Goal: Obtain resource: Download file/media

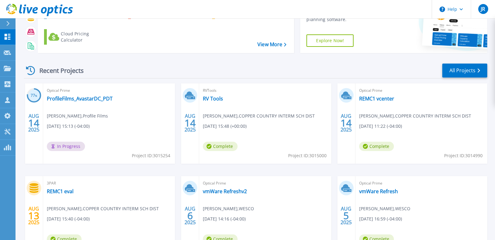
scroll to position [62, 0]
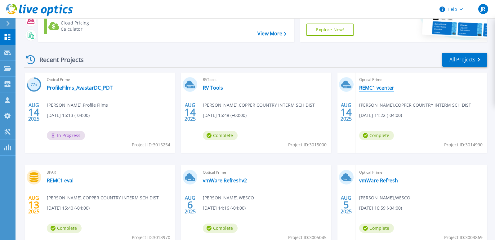
click at [382, 88] on link "REMC1 vcenter" at bounding box center [376, 88] width 35 height 6
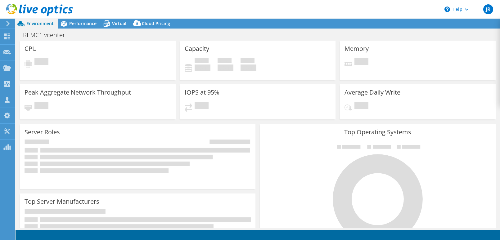
select select "USD"
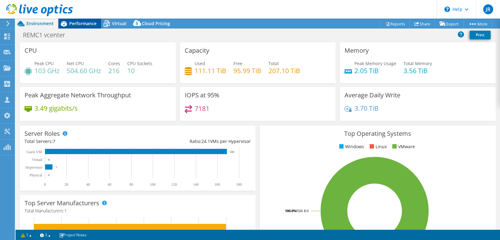
click at [86, 25] on span "Performance" at bounding box center [82, 23] width 27 height 6
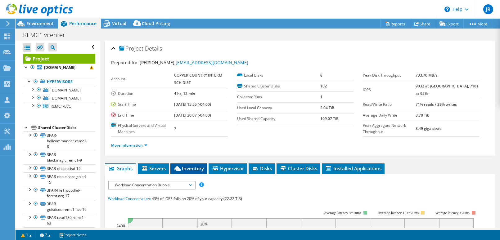
click at [190, 170] on span "Inventory" at bounding box center [189, 168] width 30 height 6
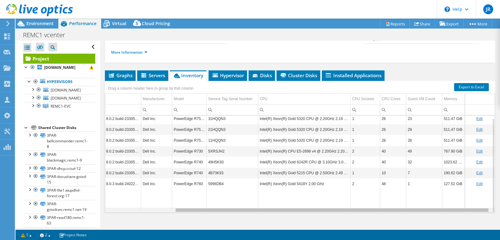
scroll to position [0, 86]
drag, startPoint x: 281, startPoint y: 210, endPoint x: 356, endPoint y: 214, distance: 75.2
click at [356, 214] on body "JR Channel Partner Jerry Rioux riouxj@peopledriven.com People Driven Technology…" at bounding box center [250, 120] width 500 height 240
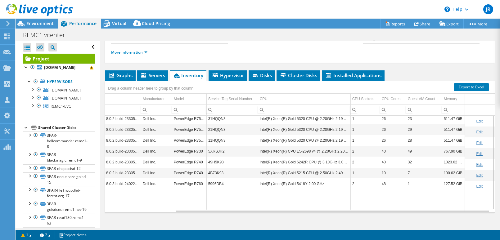
scroll to position [62, 0]
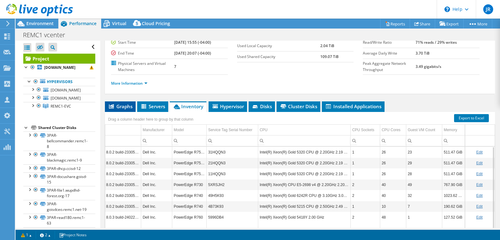
click at [122, 108] on span "Graphs" at bounding box center [120, 106] width 25 height 6
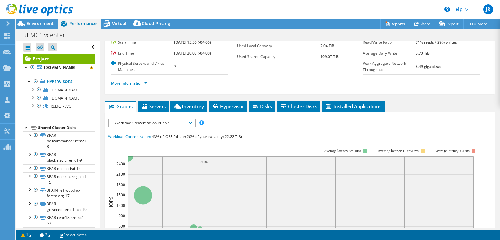
click at [190, 124] on span "Workload Concentration Bubble" at bounding box center [152, 123] width 80 height 7
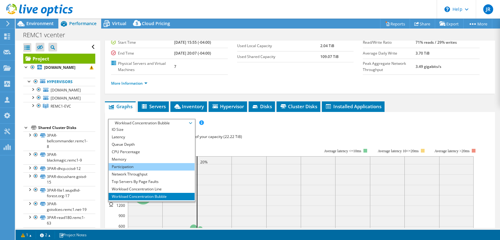
scroll to position [22, 0]
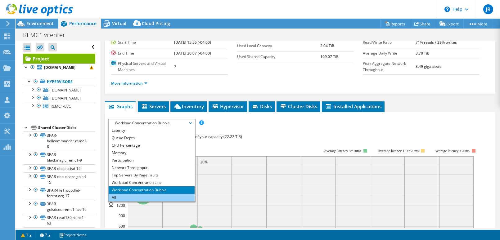
click at [150, 197] on li "All" at bounding box center [152, 197] width 86 height 7
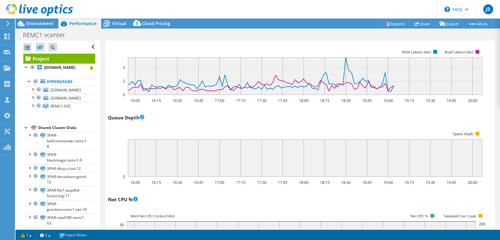
scroll to position [319, 0]
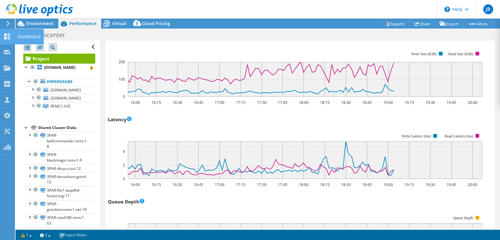
click at [8, 35] on use at bounding box center [7, 37] width 6 height 6
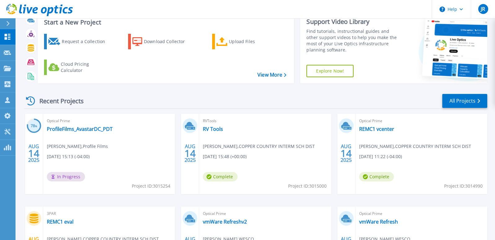
scroll to position [62, 0]
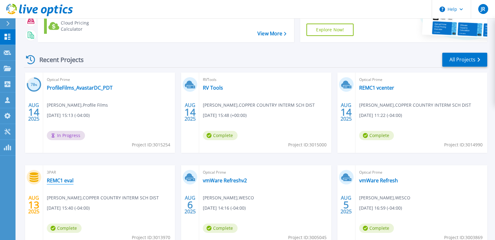
click at [68, 183] on link "REMC1 eval" at bounding box center [60, 181] width 27 height 6
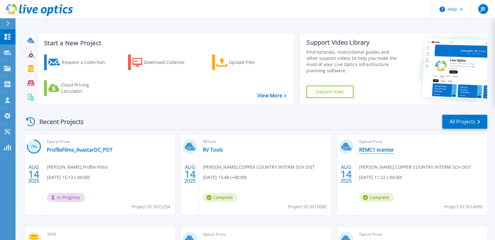
click at [382, 150] on link "REMC1 vcenter" at bounding box center [376, 150] width 35 height 6
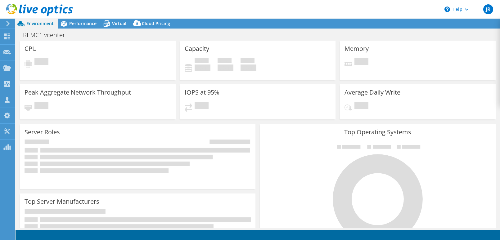
select select "USD"
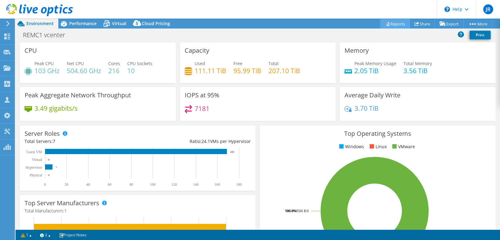
click at [394, 23] on link "Reports" at bounding box center [395, 24] width 30 height 10
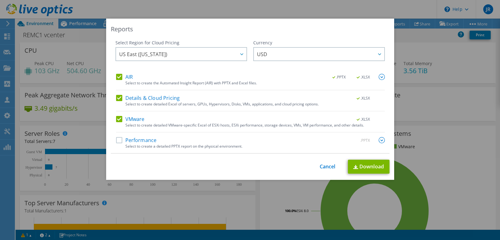
click at [116, 98] on label "Details & Cloud Pricing" at bounding box center [148, 98] width 64 height 6
click at [0, 0] on input "Details & Cloud Pricing" at bounding box center [0, 0] width 0 height 0
click at [116, 77] on label "AIR" at bounding box center [124, 77] width 17 height 6
click at [0, 0] on input "AIR" at bounding box center [0, 0] width 0 height 0
click at [117, 141] on label "Performance" at bounding box center [136, 140] width 41 height 6
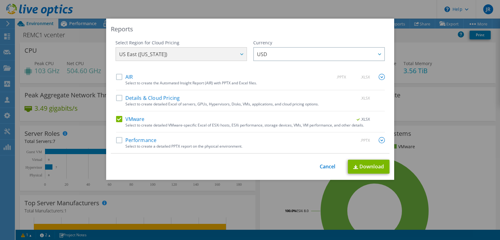
click at [0, 0] on input "Performance" at bounding box center [0, 0] width 0 height 0
click at [365, 167] on link "Download" at bounding box center [369, 167] width 42 height 14
click at [327, 168] on link "Cancel" at bounding box center [328, 167] width 16 height 6
